Goal: Task Accomplishment & Management: Complete application form

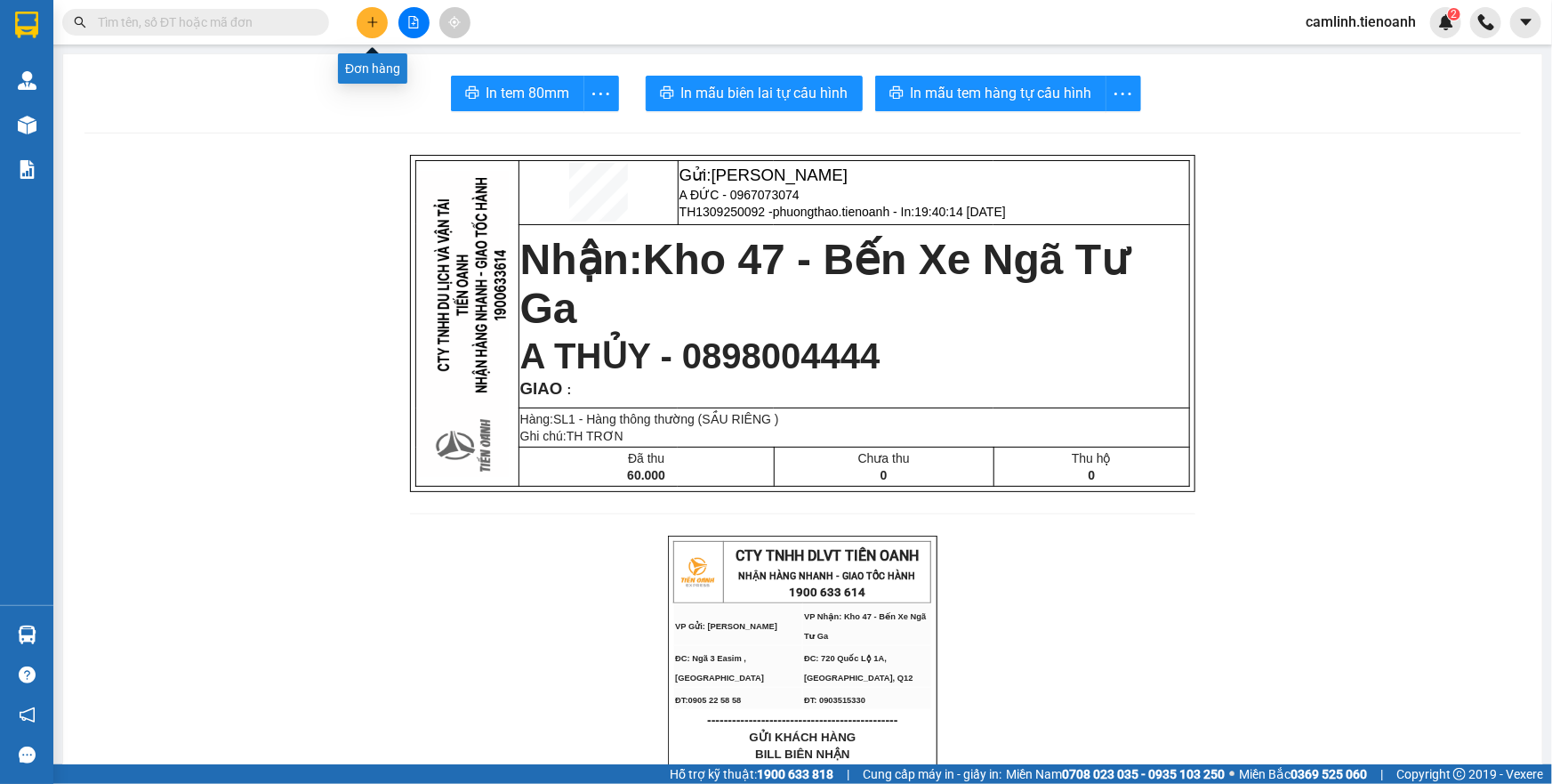
click at [363, 11] on button at bounding box center [372, 23] width 31 height 31
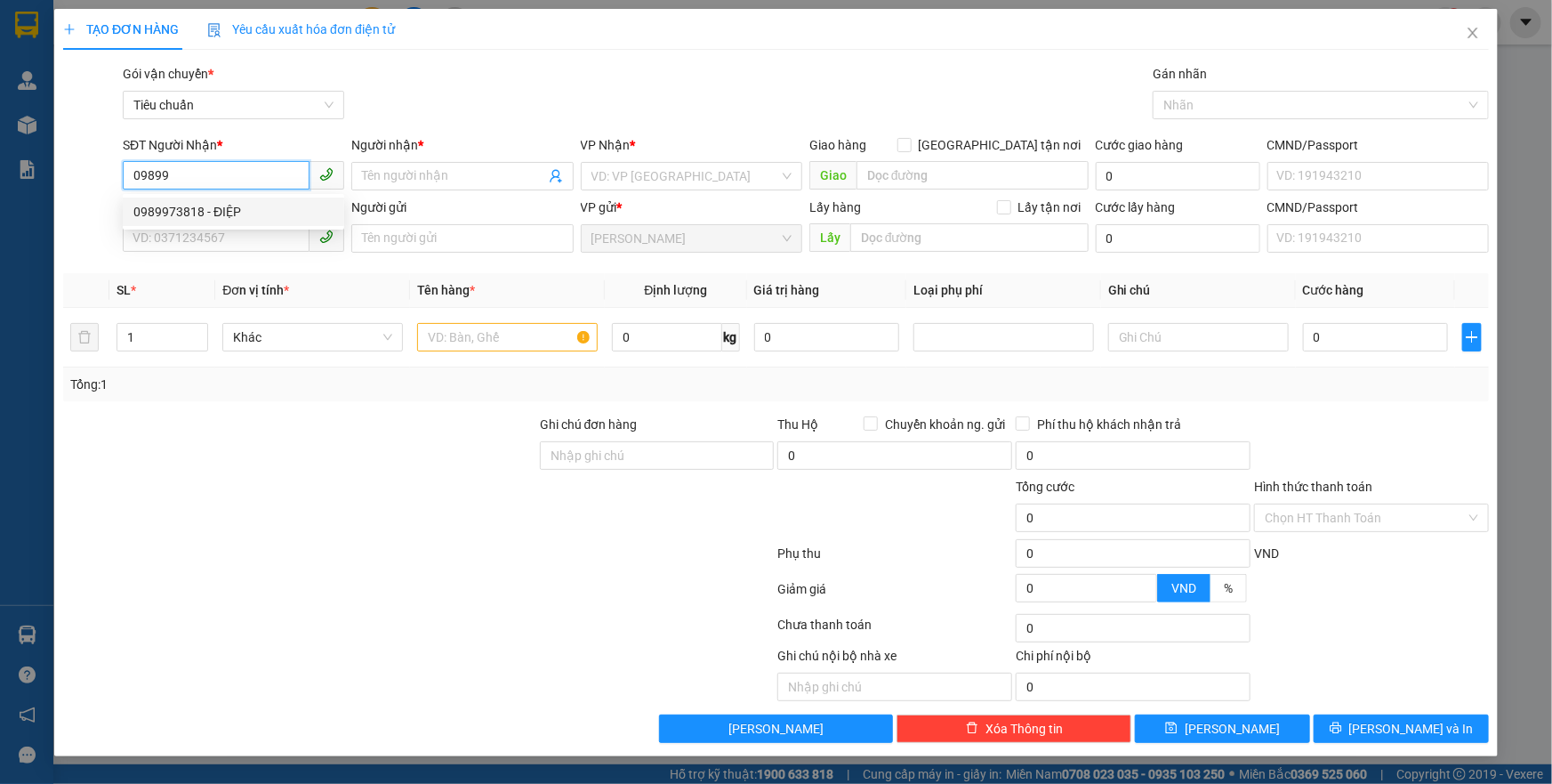
click at [260, 203] on div "0989973818 - ĐIỆP" at bounding box center [233, 211] width 201 height 20
type input "0989973818"
type input "ĐIỆP"
type input "066301011073"
type input "60.000"
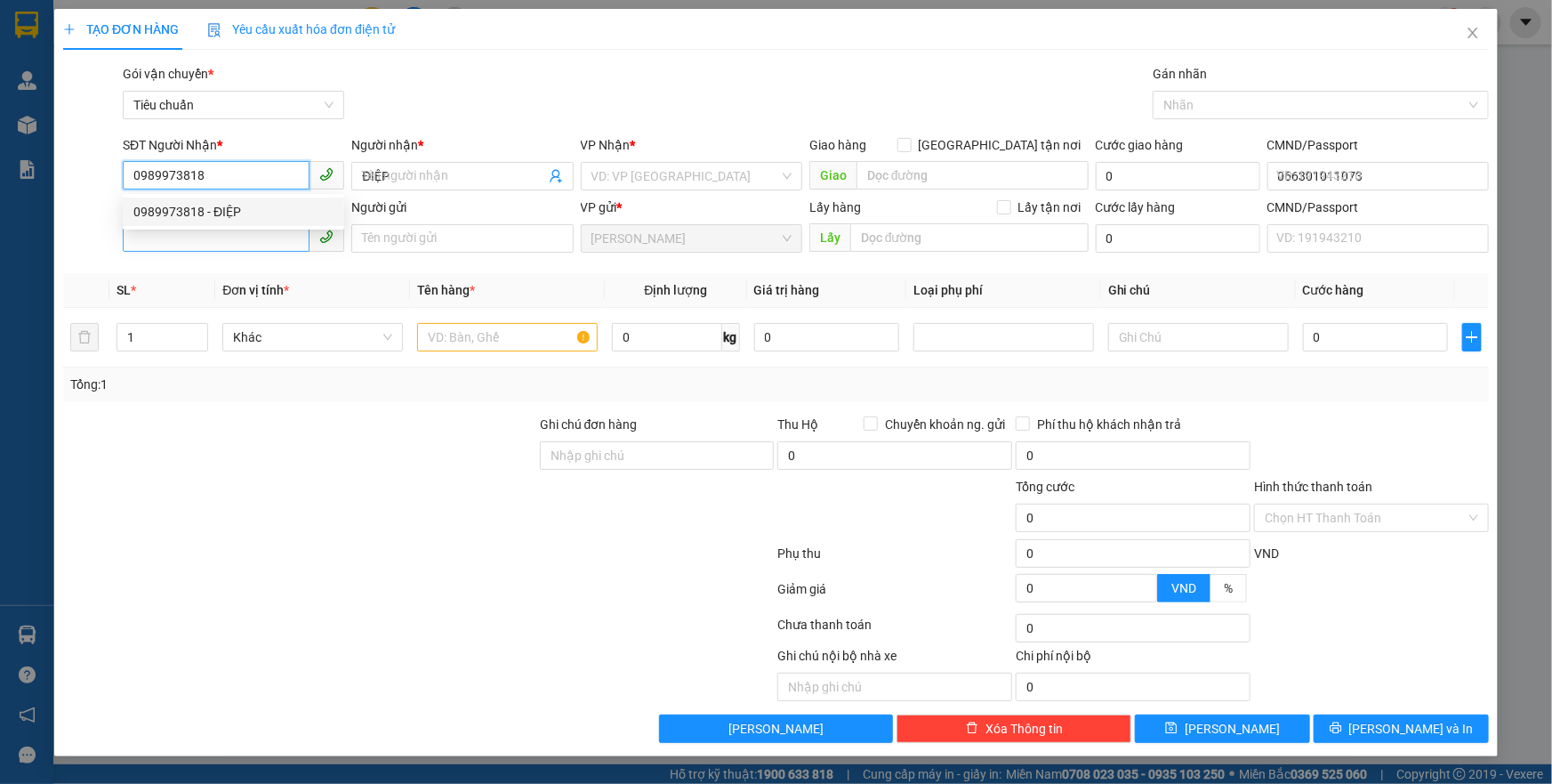
type input "60.000"
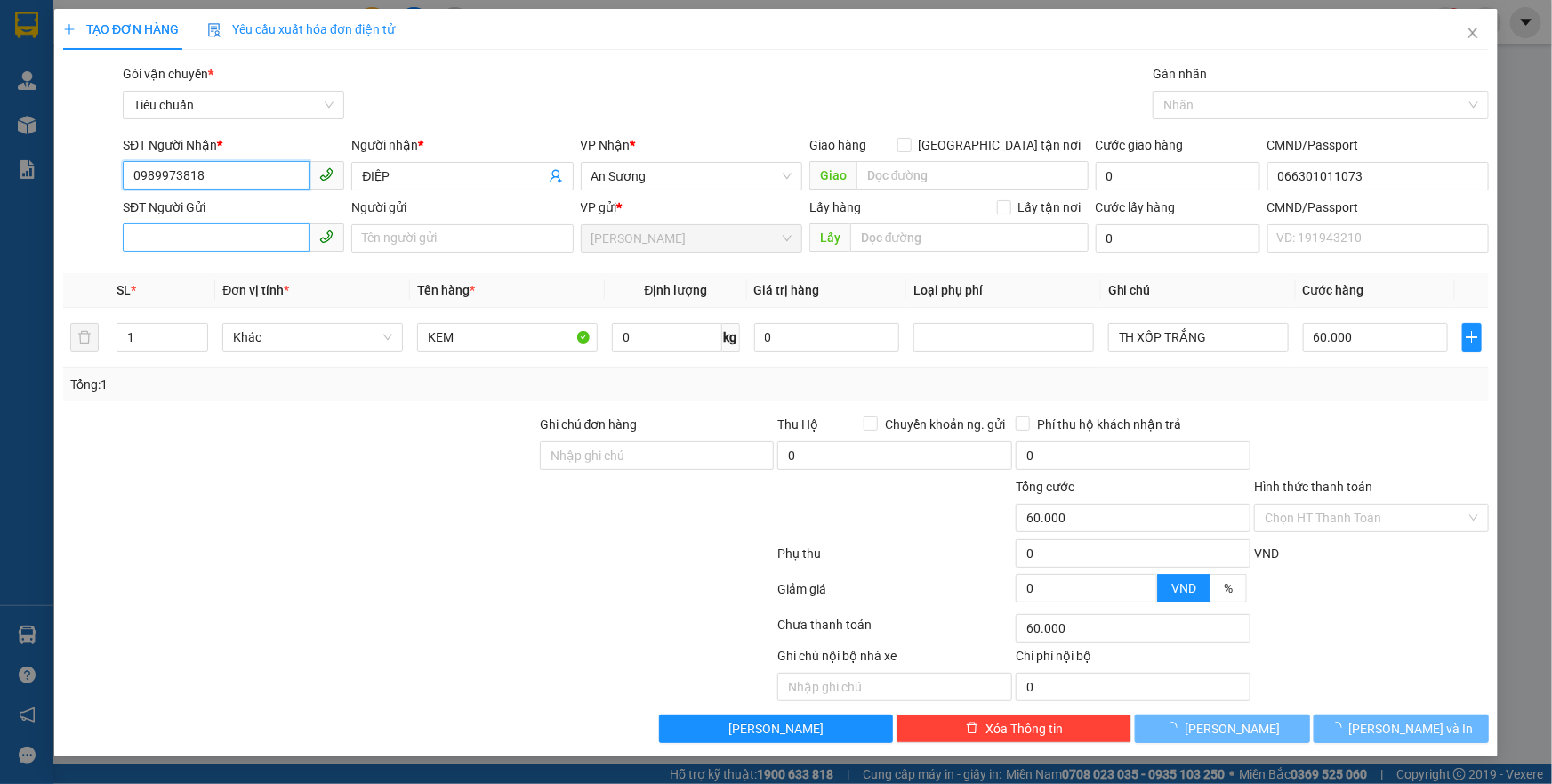
type input "0989973818"
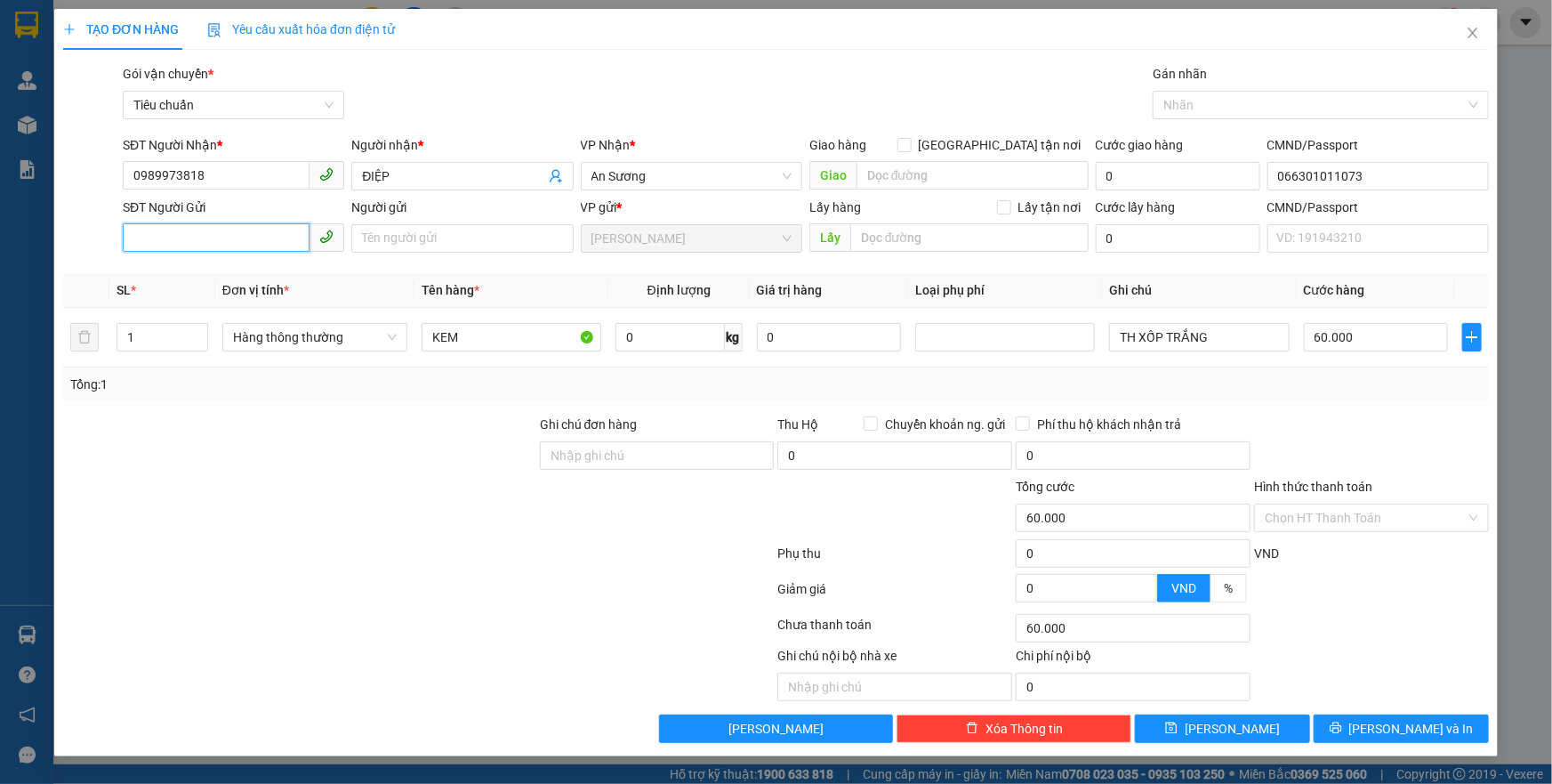
click at [233, 233] on input "SĐT Người Gửi" at bounding box center [216, 237] width 187 height 28
click at [249, 268] on div "0974146105 - CÔ BÍCH" at bounding box center [233, 274] width 201 height 20
type input "0974146105"
type input "CÔ BÍCH"
click at [650, 336] on input "0" at bounding box center [670, 337] width 110 height 28
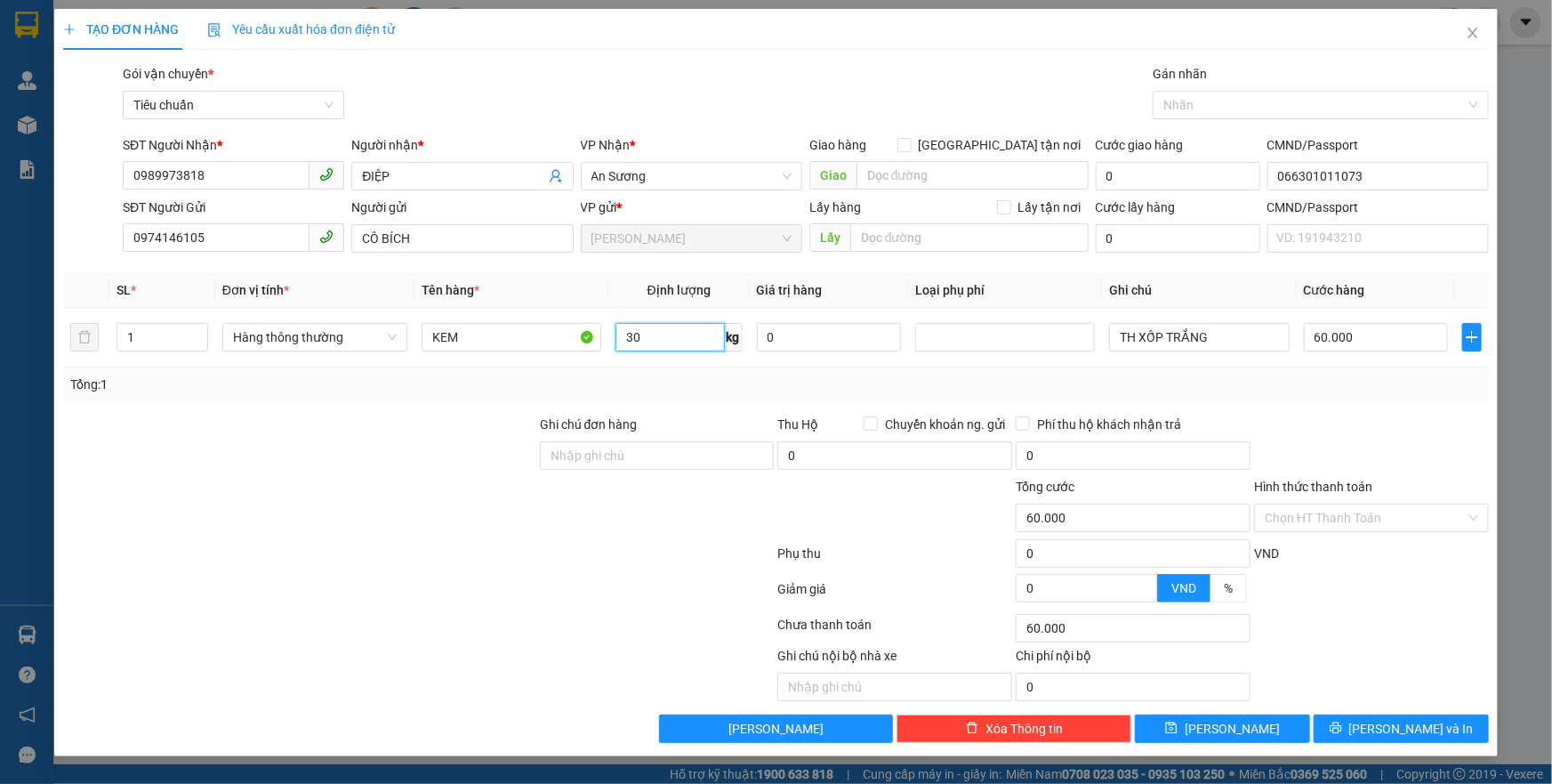
type input "30"
click at [621, 508] on div at bounding box center [657, 507] width 239 height 63
type input "65.000"
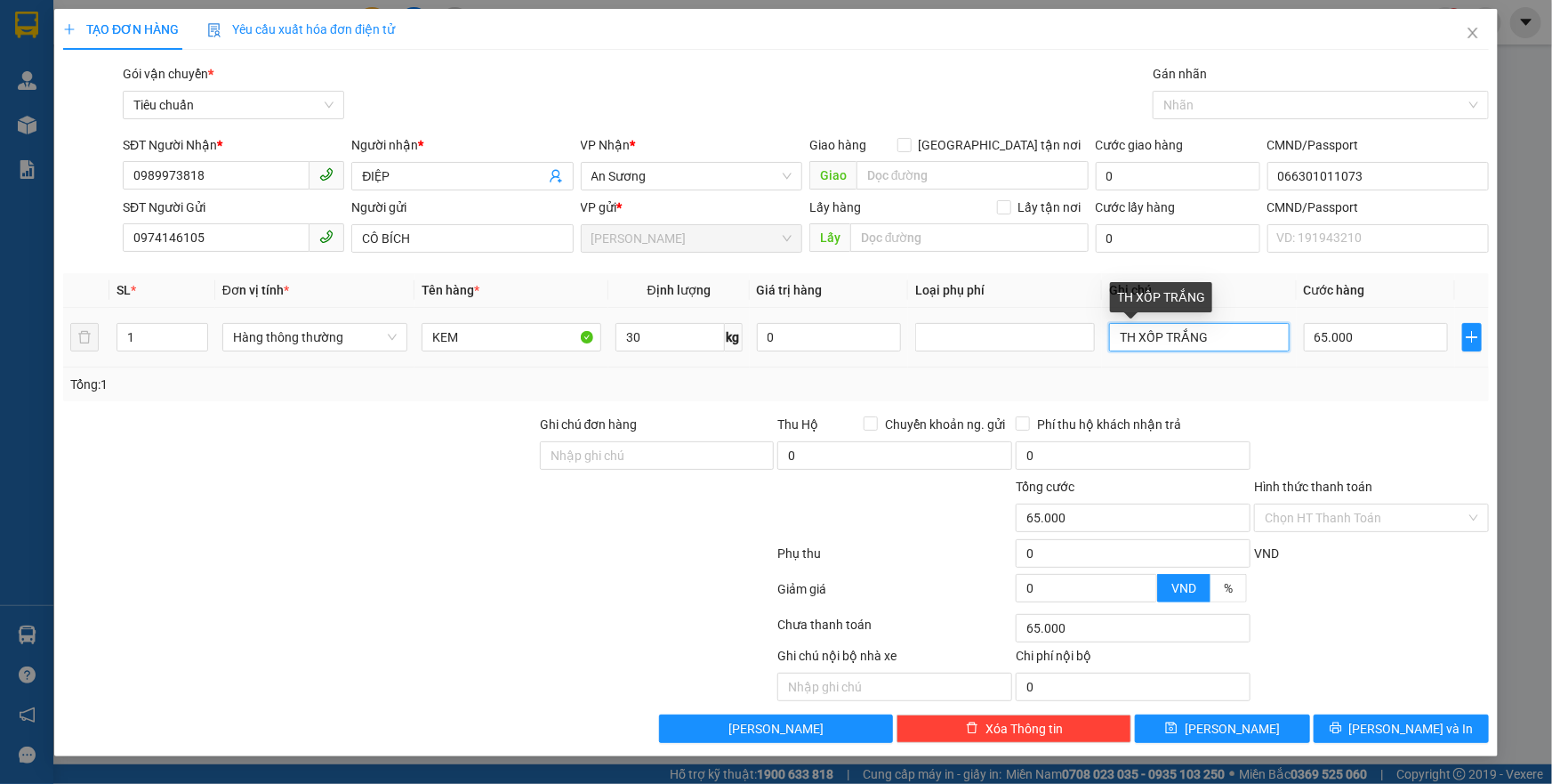
click at [1121, 346] on input "TH XỐP TRẮNG" at bounding box center [1199, 337] width 180 height 28
type input "2TH XỐP TRẮNG"
drag, startPoint x: 177, startPoint y: 339, endPoint x: 127, endPoint y: 340, distance: 50.0
click at [127, 340] on input "1" at bounding box center [162, 337] width 90 height 26
type input "2"
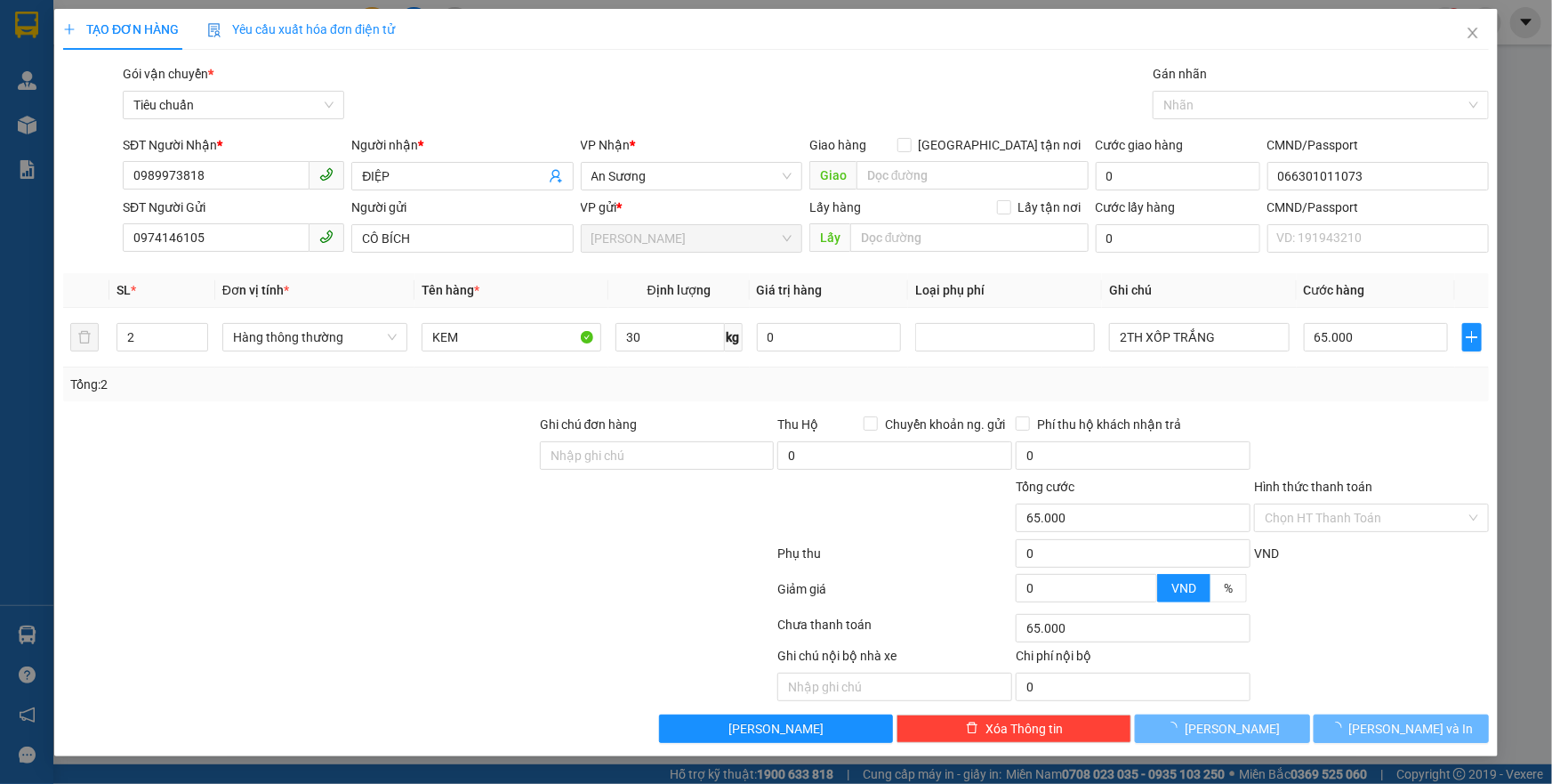
click at [152, 408] on div "Transit Pickup Surcharge Ids Transit Deliver Surcharge Ids Transit Deliver Surc…" at bounding box center [776, 404] width 1426 height 679
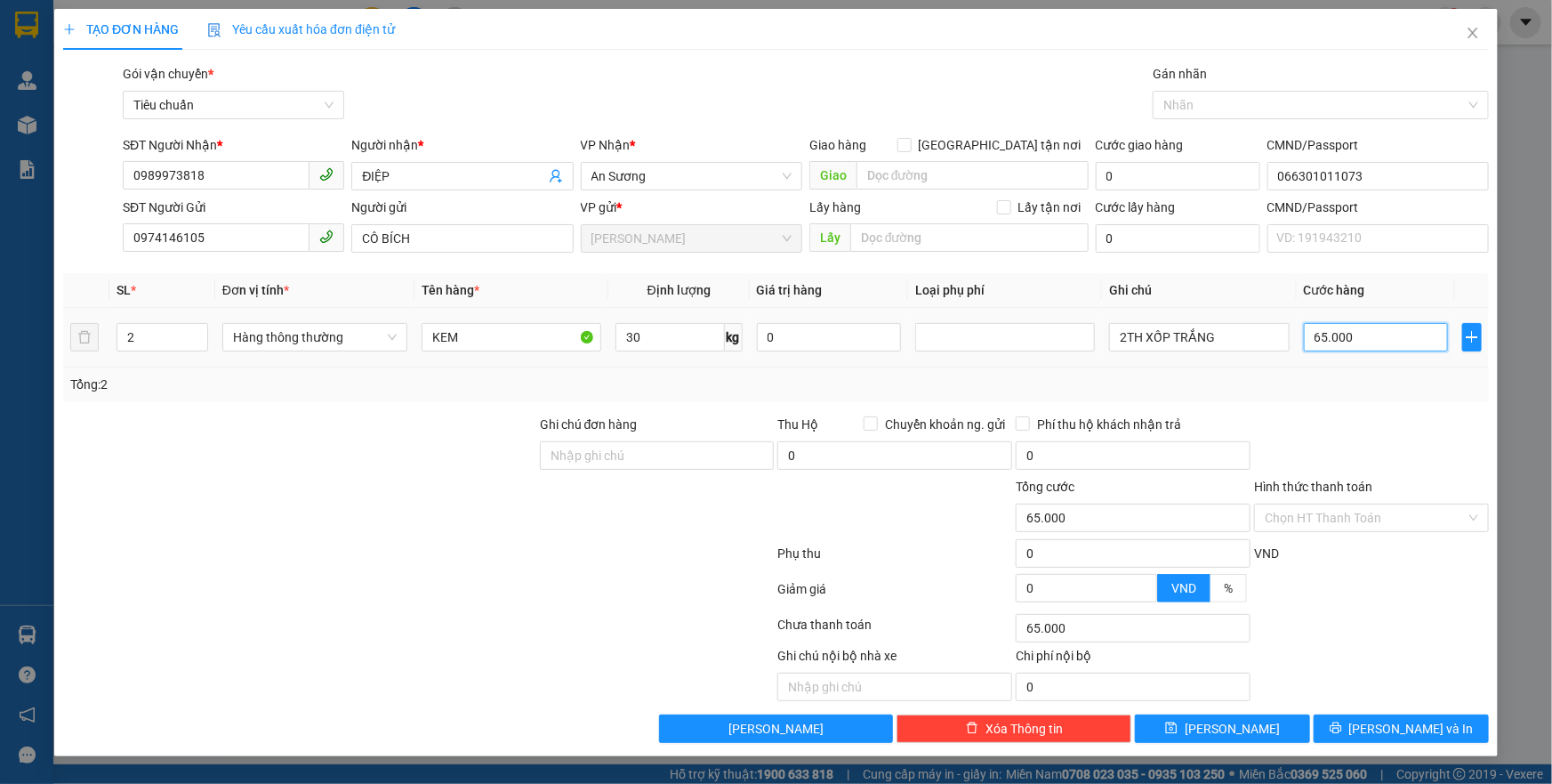
click at [1384, 347] on input "65.000" at bounding box center [1377, 337] width 145 height 28
type input "1"
type input "13"
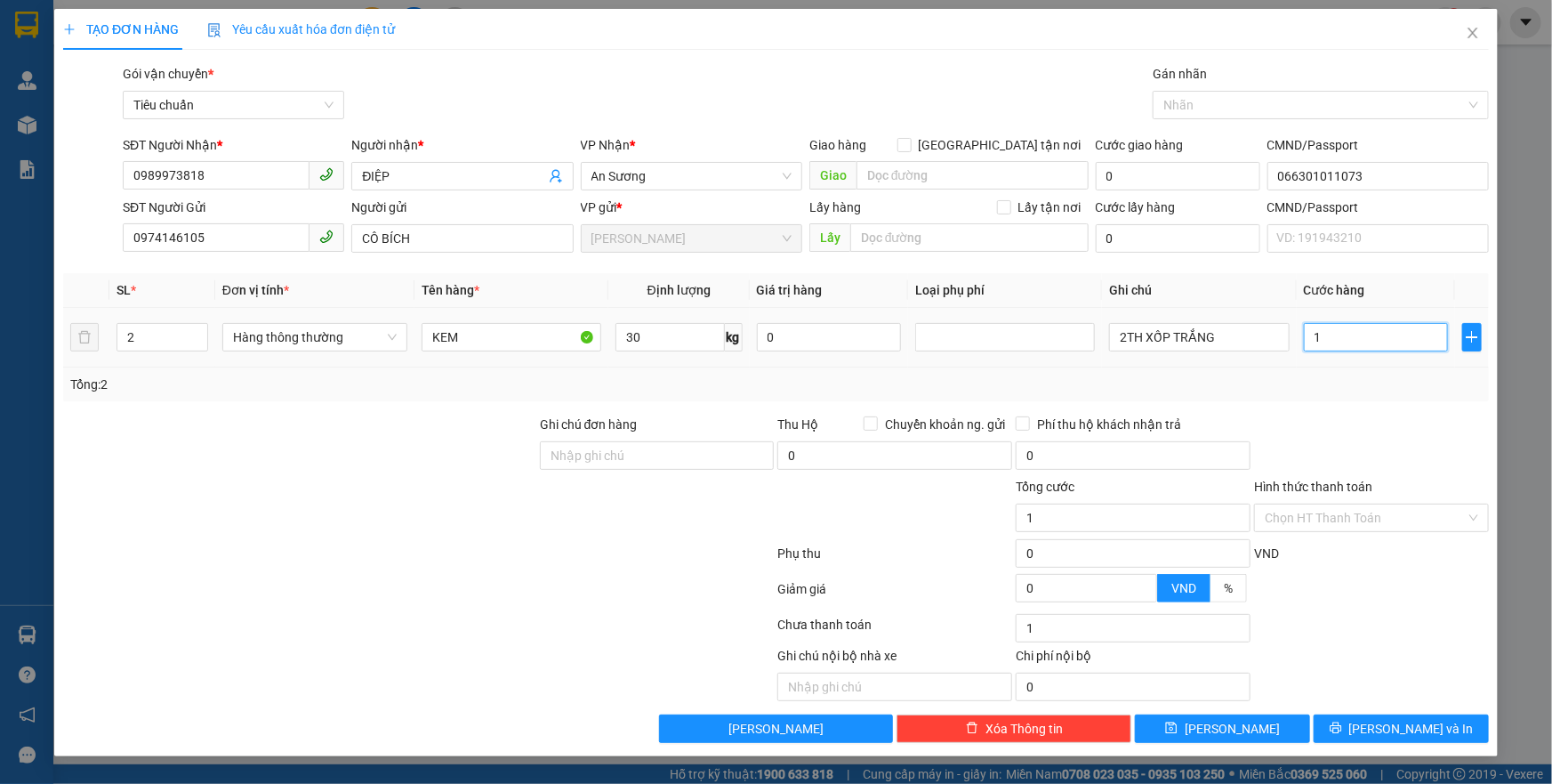
type input "13"
type input "130"
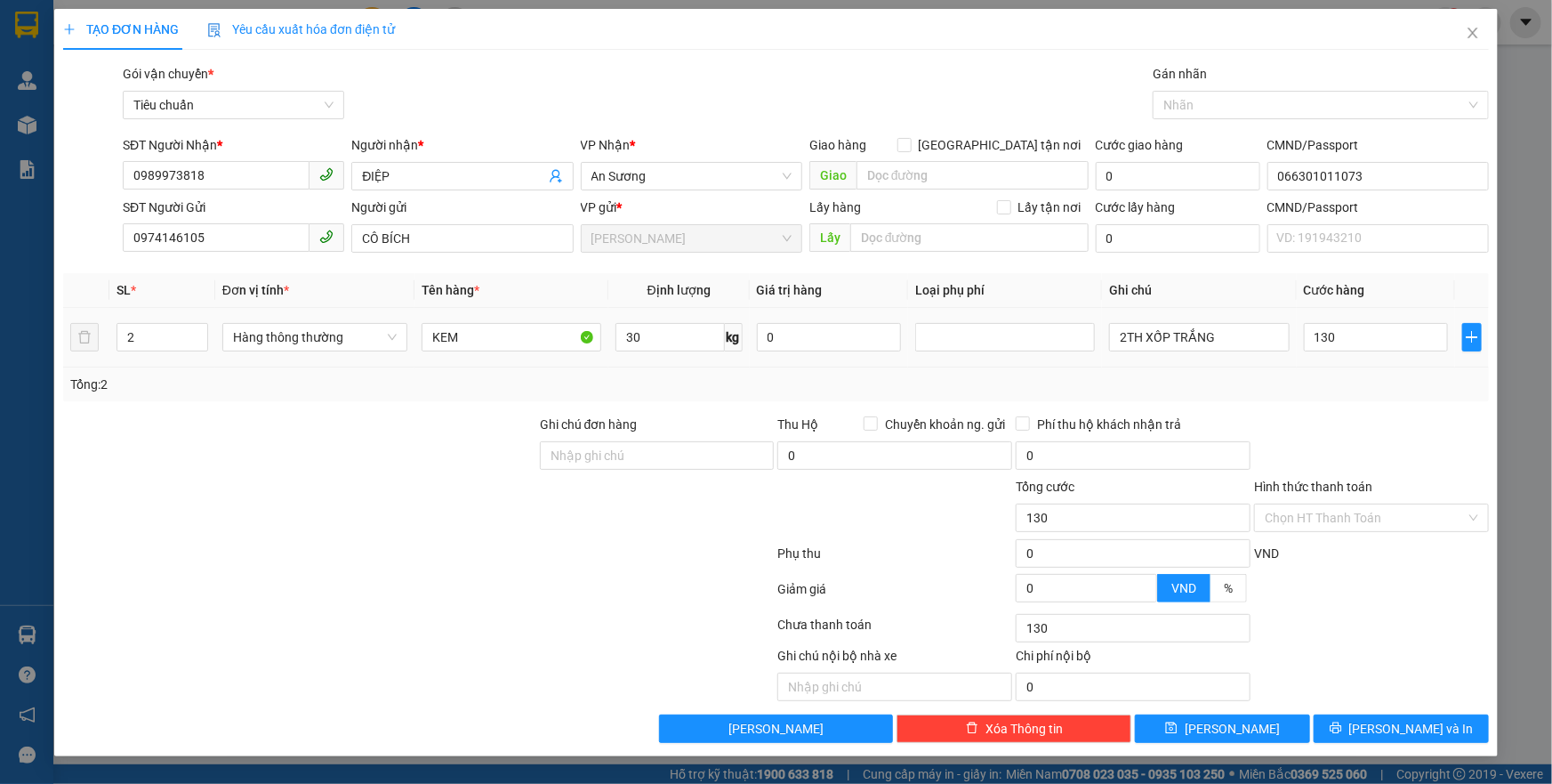
type input "130.000"
click at [1384, 360] on td "130.000" at bounding box center [1376, 338] width 159 height 60
click at [1419, 722] on span "[PERSON_NAME] và In" at bounding box center [1411, 729] width 124 height 20
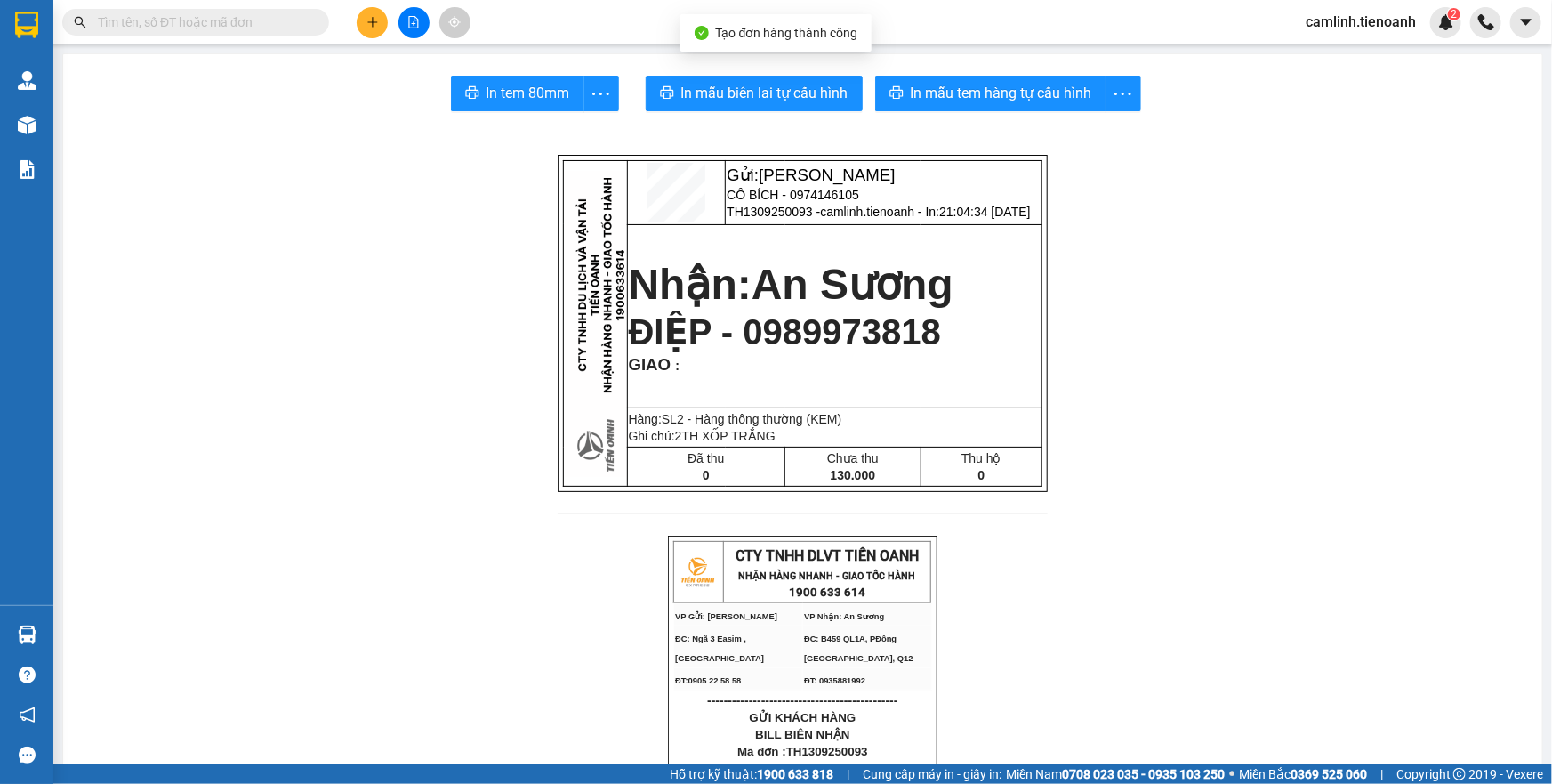
click at [952, 97] on span "In mẫu tem hàng tự cấu hình" at bounding box center [1002, 93] width 182 height 23
